Goal: Transaction & Acquisition: Subscribe to service/newsletter

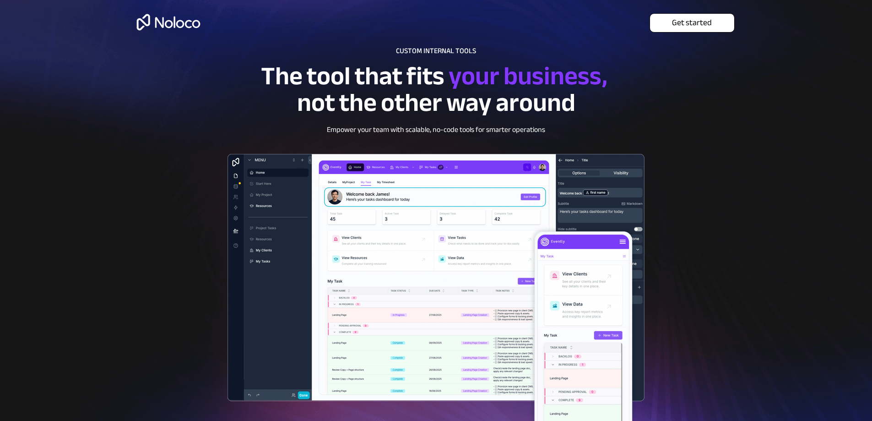
click at [683, 21] on span "Get started" at bounding box center [692, 23] width 84 height 10
click at [696, 14] on link "Get started" at bounding box center [692, 22] width 85 height 19
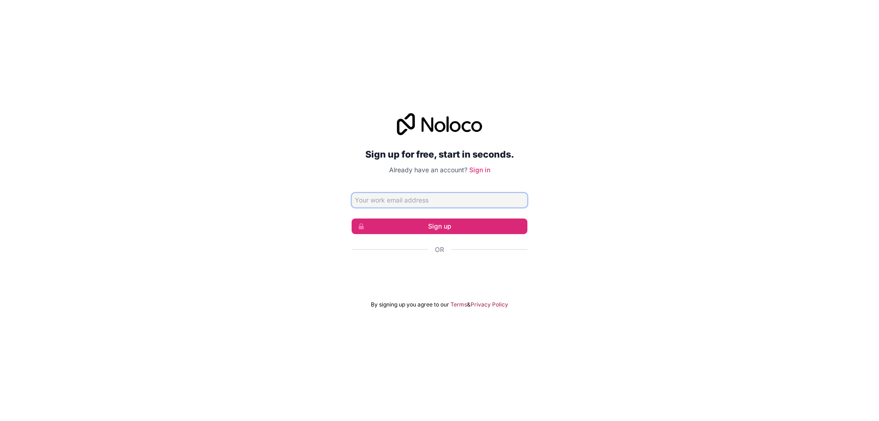
click at [449, 203] on input "Email address" at bounding box center [440, 200] width 176 height 15
type input "09537628570"
click at [427, 226] on button "Sign up" at bounding box center [440, 226] width 176 height 16
click at [437, 231] on button "Sign up" at bounding box center [440, 226] width 176 height 16
